Goal: Information Seeking & Learning: Learn about a topic

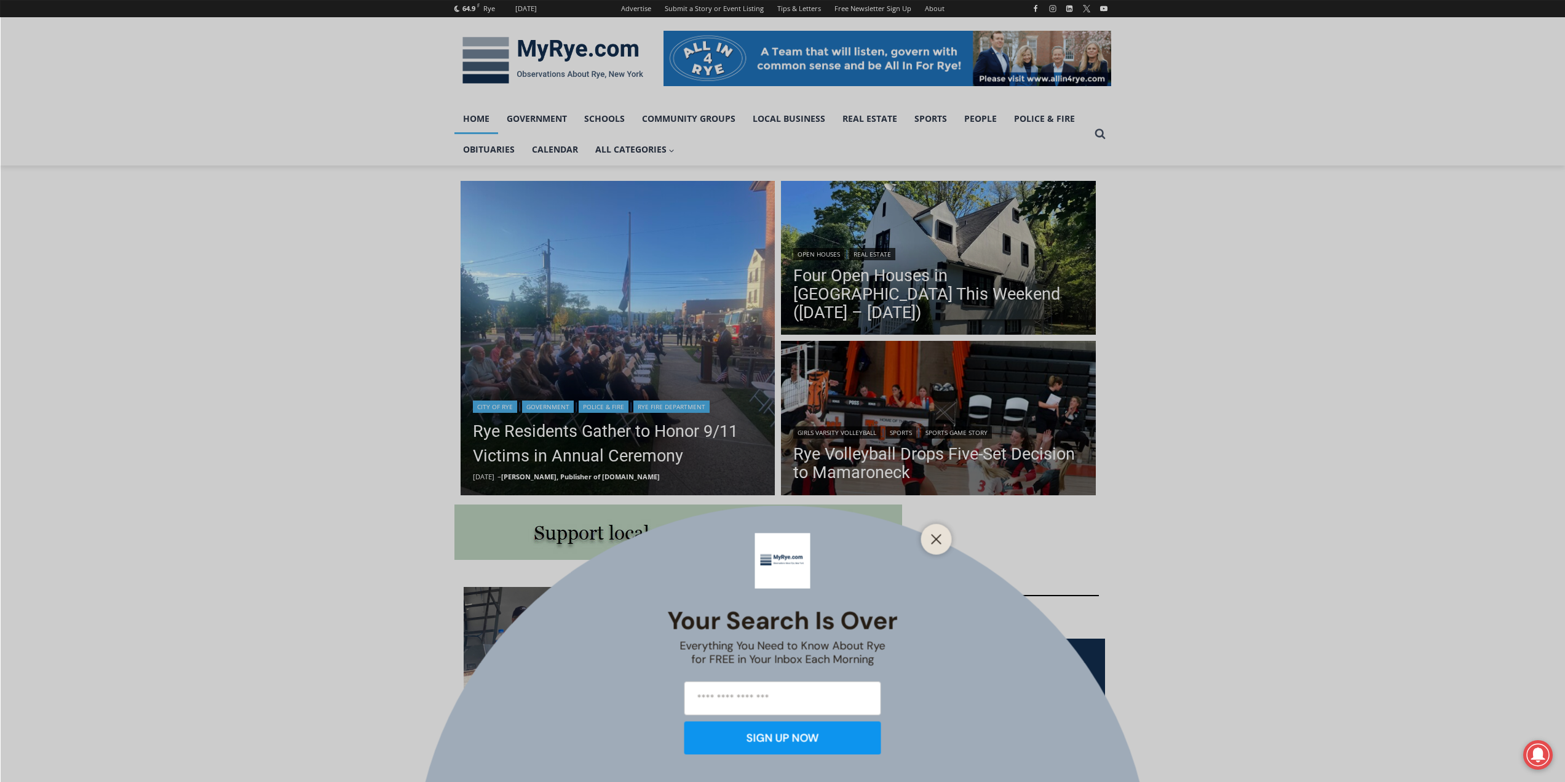
scroll to position [185, 0]
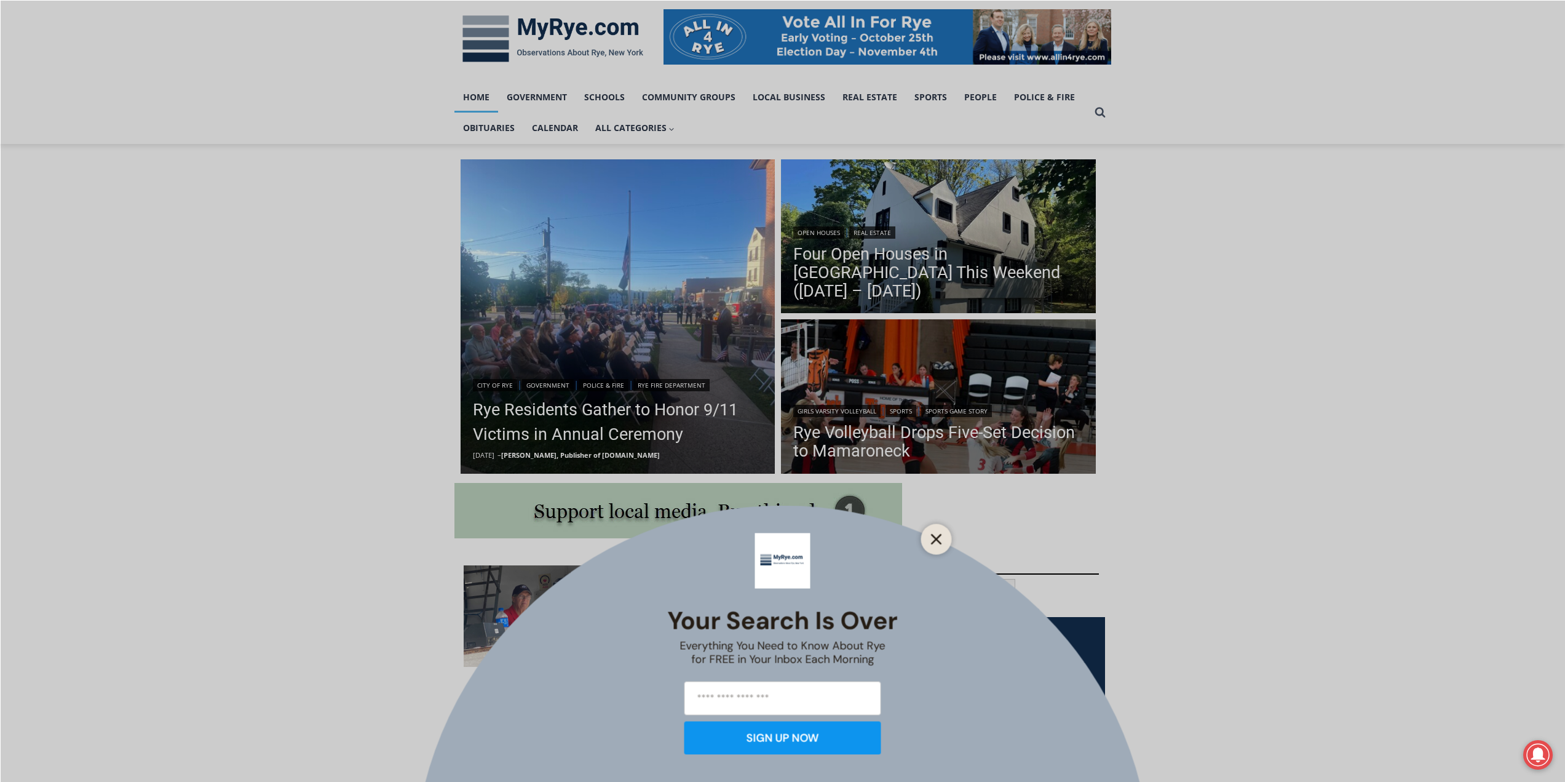
click at [933, 541] on icon "Close" at bounding box center [936, 538] width 11 height 11
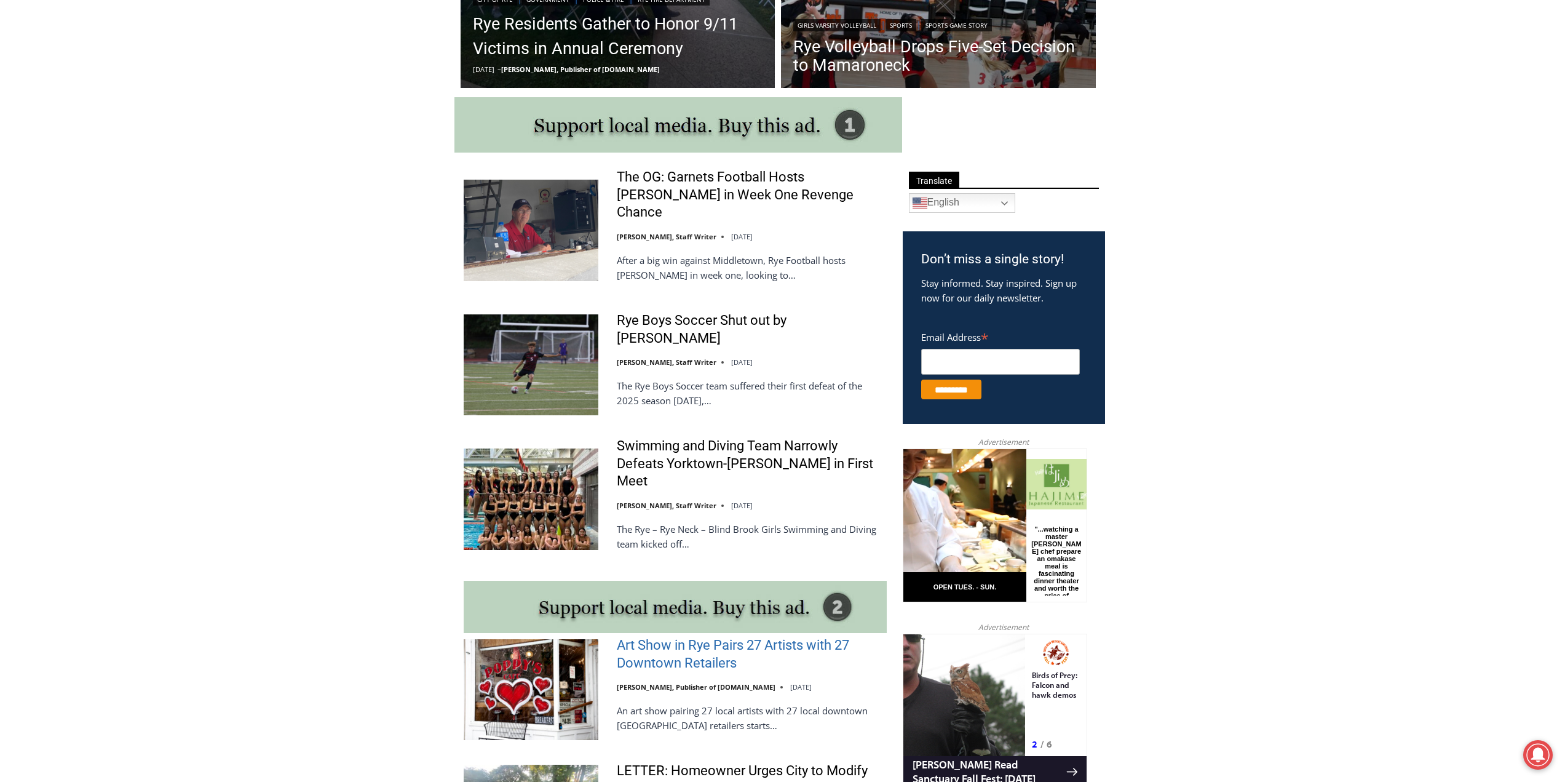
scroll to position [554, 0]
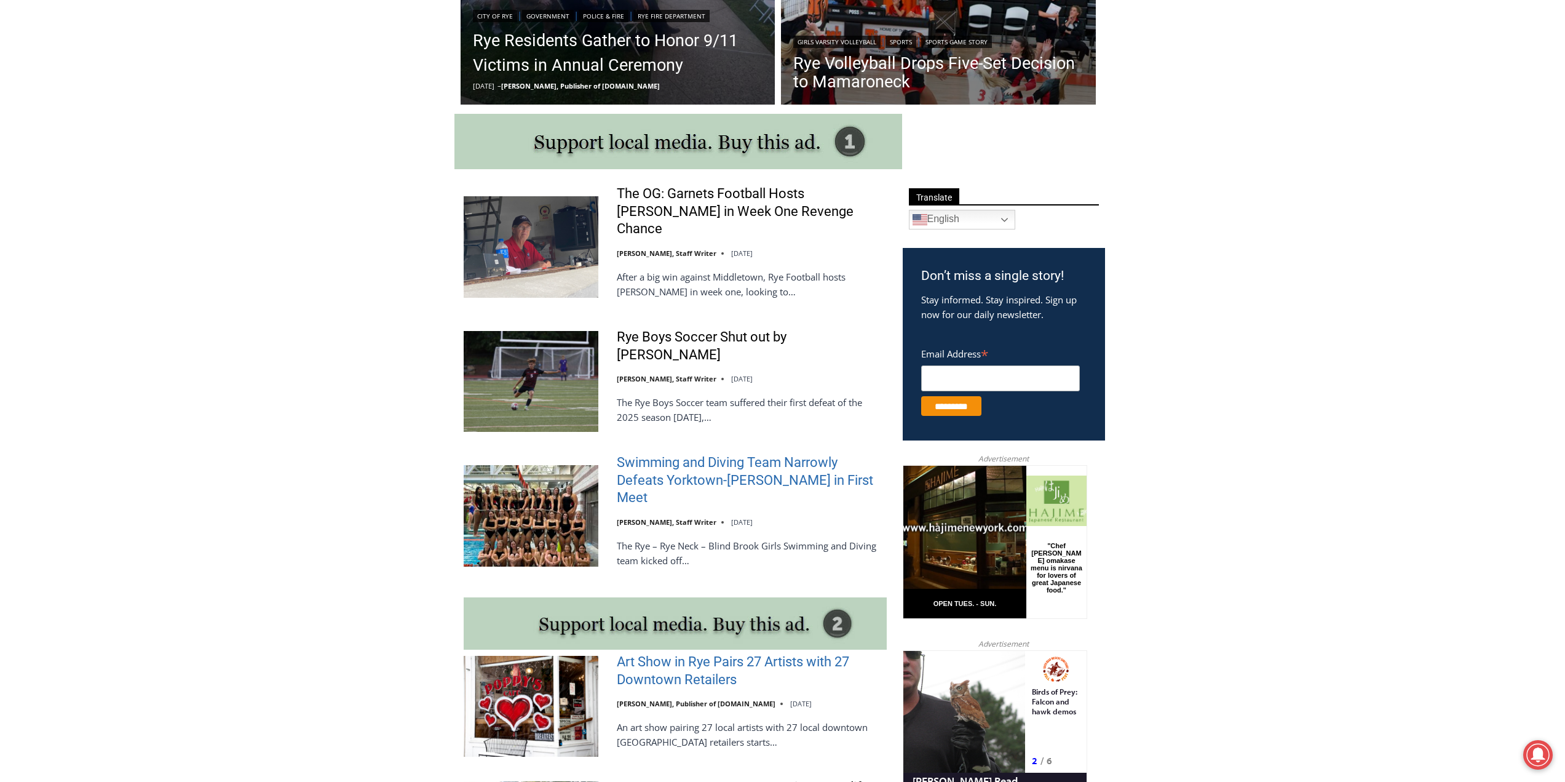
click at [739, 459] on link "Swimming and Diving Team Narrowly Defeats Yorktown-[PERSON_NAME] in First Meet" at bounding box center [752, 480] width 270 height 53
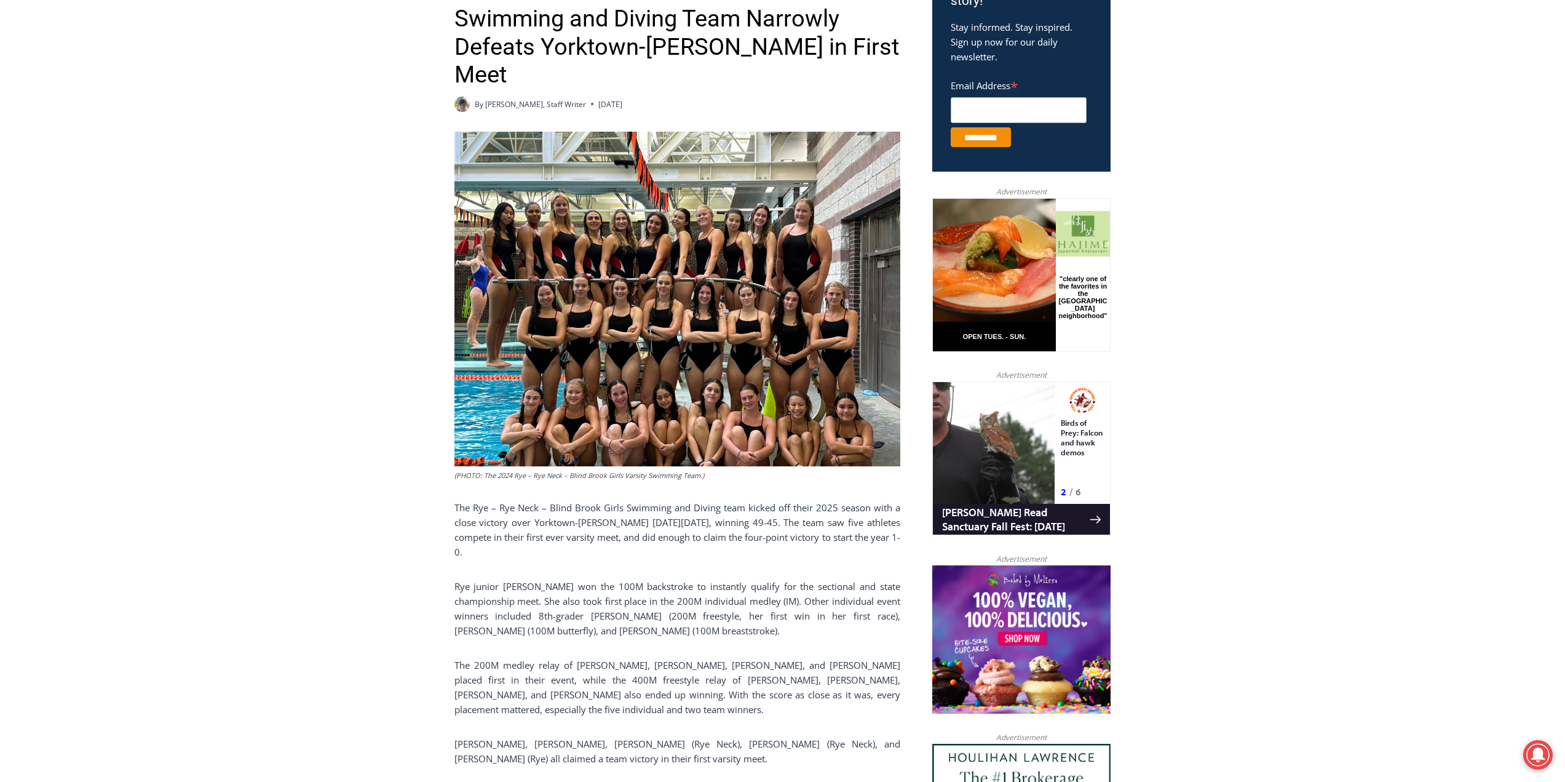
scroll to position [431, 0]
